Goal: Information Seeking & Learning: Stay updated

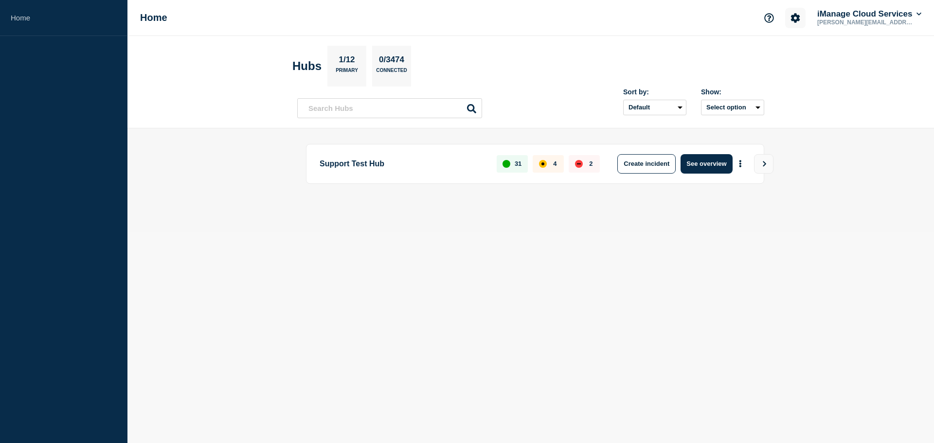
click at [801, 17] on button "Account settings" at bounding box center [795, 18] width 20 height 20
click at [801, 16] on button "Account settings" at bounding box center [795, 18] width 20 height 20
click at [751, 106] on button "Select option" at bounding box center [732, 108] width 63 height 16
click at [751, 106] on button "Select option All Open incidents Hubs" at bounding box center [732, 108] width 63 height 16
click at [675, 111] on select "Default Last added Last updated Most active A-Z" at bounding box center [654, 108] width 63 height 16
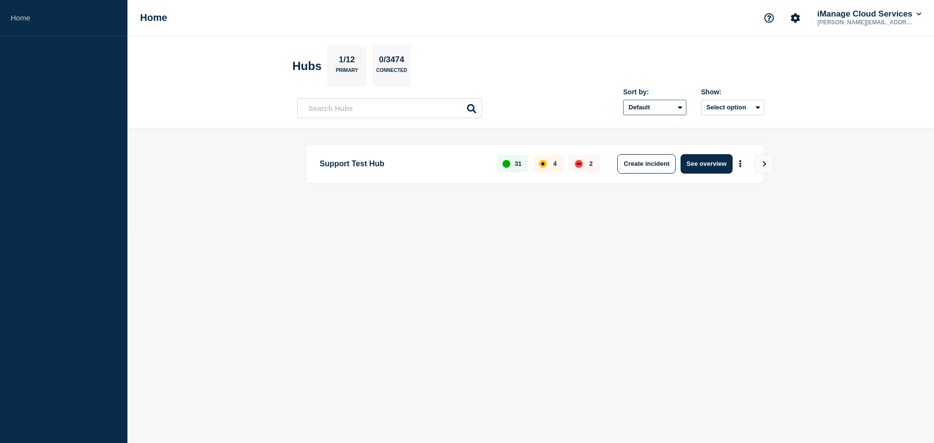
click at [672, 108] on select "Default Last added Last updated Most active A-Z" at bounding box center [654, 108] width 63 height 16
click at [871, 11] on button "iManage Cloud Services" at bounding box center [869, 14] width 108 height 10
click at [896, 244] on body "Home Home iManage Cloud Services jeremy.cousins@imanage.com Hubs 1/12 Primary 0…" at bounding box center [467, 221] width 934 height 443
click at [352, 55] on p "1/12" at bounding box center [346, 61] width 23 height 13
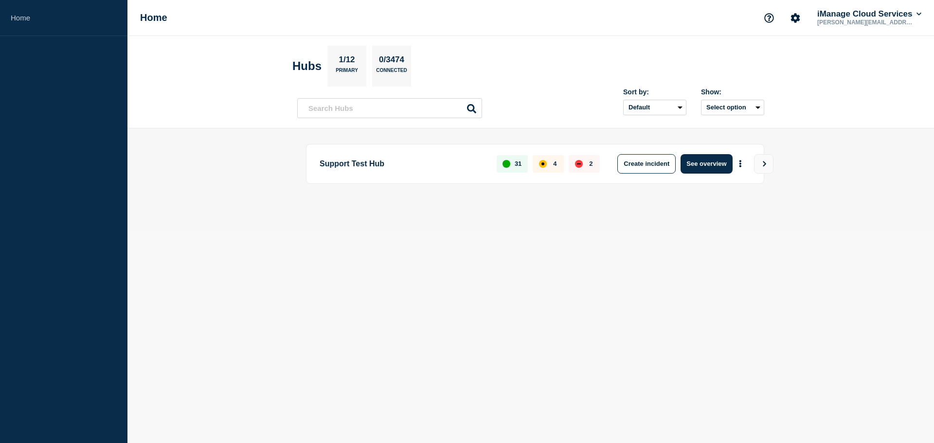
click at [350, 74] on p "Primary" at bounding box center [347, 73] width 22 height 10
click at [305, 65] on h2 "Hubs" at bounding box center [306, 66] width 29 height 14
click at [367, 103] on input "text" at bounding box center [389, 108] width 185 height 20
click at [24, 23] on link "Home" at bounding box center [63, 18] width 127 height 36
click at [18, 23] on link "Home" at bounding box center [63, 18] width 127 height 36
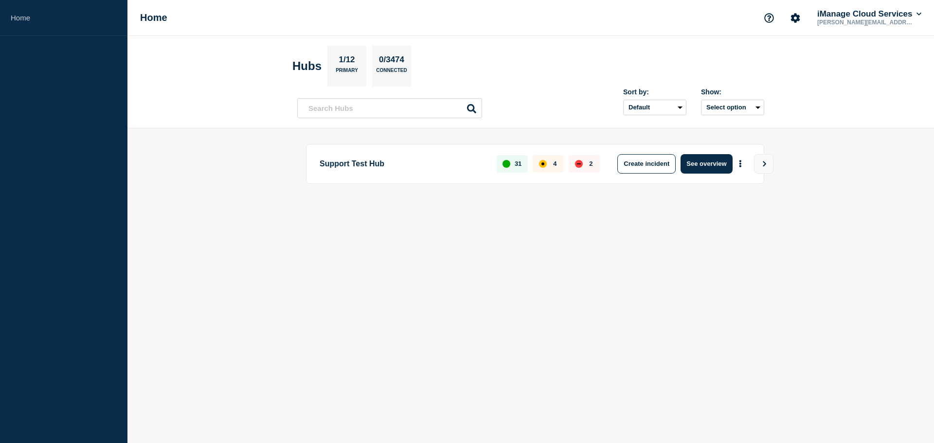
click at [142, 19] on h1 "Home" at bounding box center [153, 17] width 27 height 11
click at [794, 17] on icon "Account settings" at bounding box center [795, 17] width 9 height 9
click at [766, 11] on button "Support" at bounding box center [769, 18] width 20 height 20
